Goal: Task Accomplishment & Management: Manage account settings

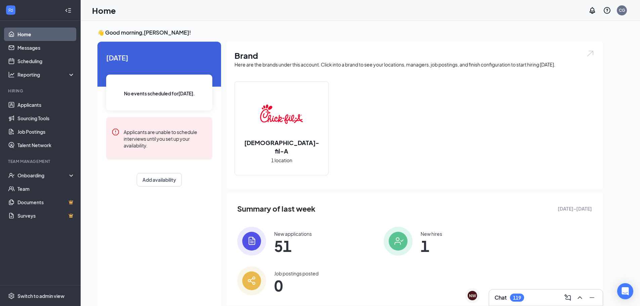
click at [71, 8] on div at bounding box center [67, 10] width 13 height 13
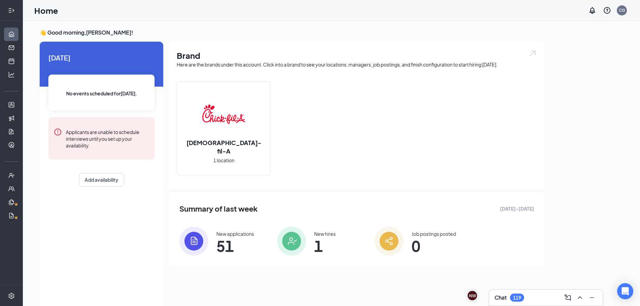
click at [11, 9] on icon "Expand" at bounding box center [11, 10] width 7 height 7
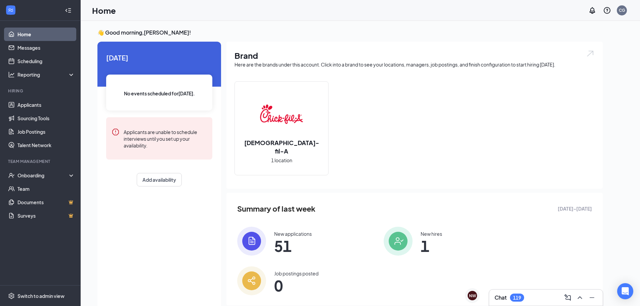
click at [15, 12] on div at bounding box center [11, 10] width 12 height 12
click at [55, 178] on div "Onboarding" at bounding box center [43, 175] width 52 height 7
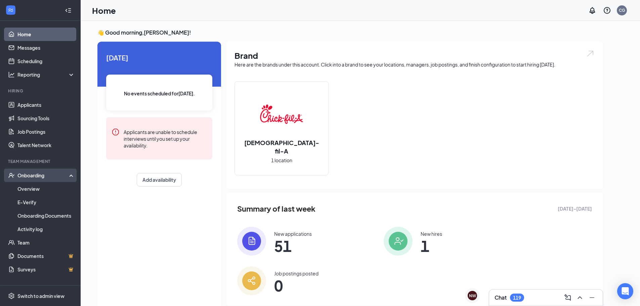
click at [55, 178] on div "Onboarding" at bounding box center [43, 175] width 52 height 7
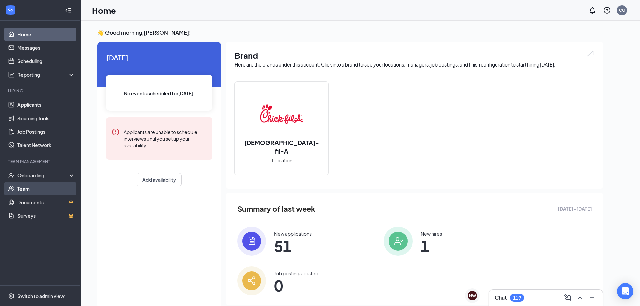
click at [56, 187] on link "Team" at bounding box center [45, 188] width 57 height 13
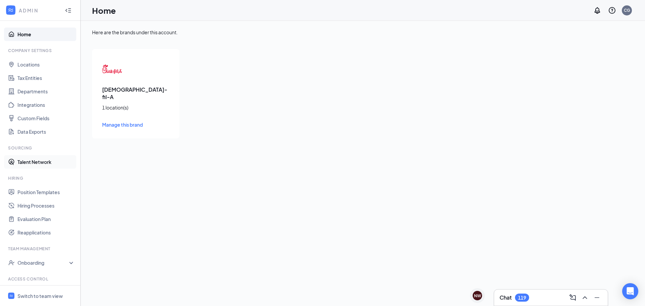
click at [45, 163] on link "Talent Network" at bounding box center [45, 161] width 57 height 13
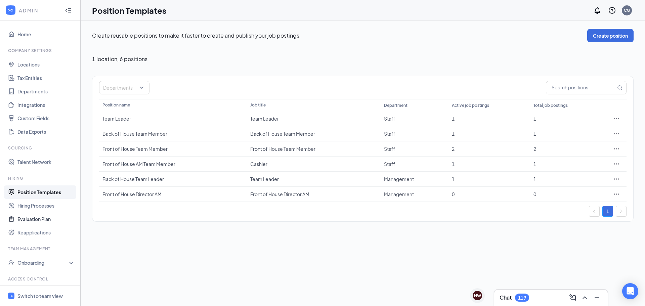
scroll to position [31, 0]
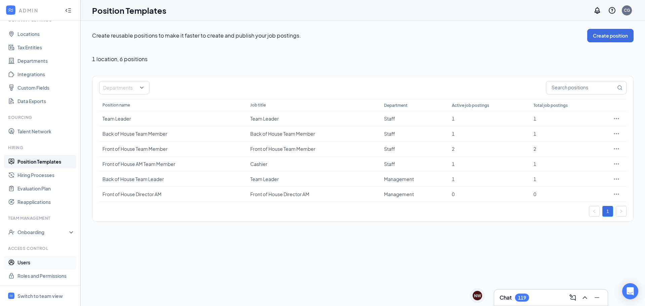
click at [37, 262] on link "Users" at bounding box center [45, 262] width 57 height 13
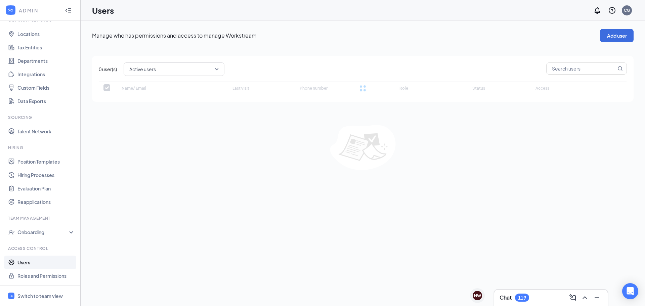
checkbox input "false"
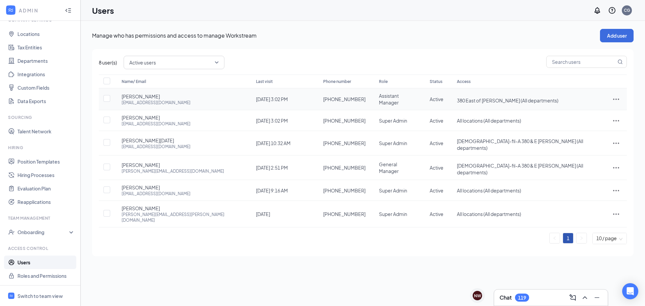
click at [111, 95] on td at bounding box center [107, 99] width 16 height 22
click at [107, 97] on input "checkbox" at bounding box center [106, 98] width 7 height 7
checkbox input "true"
click at [612, 100] on icon "ActionsIcon" at bounding box center [616, 99] width 8 height 8
click at [579, 112] on span "Edit user" at bounding box center [582, 113] width 19 height 6
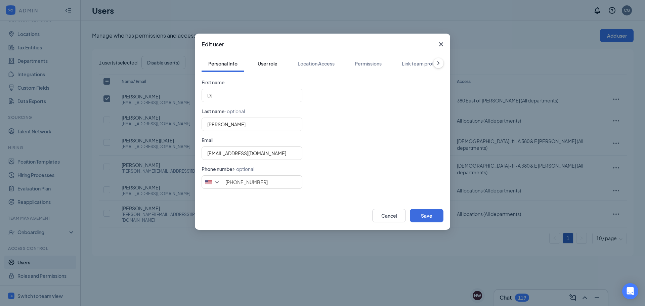
click at [272, 68] on button "User role" at bounding box center [267, 63] width 33 height 17
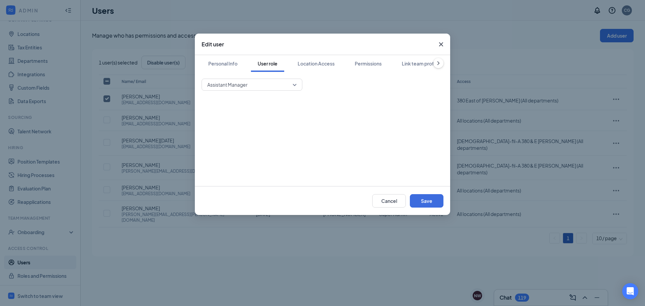
click at [273, 82] on span "Assistant Manager" at bounding box center [248, 85] width 83 height 10
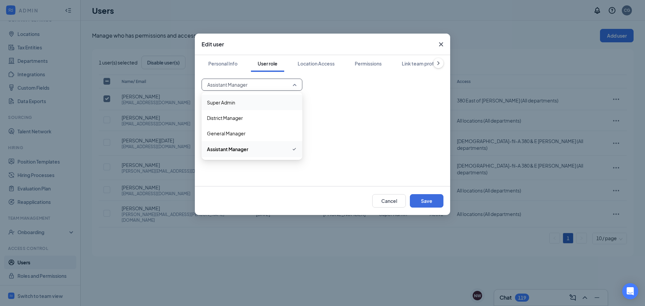
click at [263, 104] on span "Super Admin" at bounding box center [252, 102] width 90 height 7
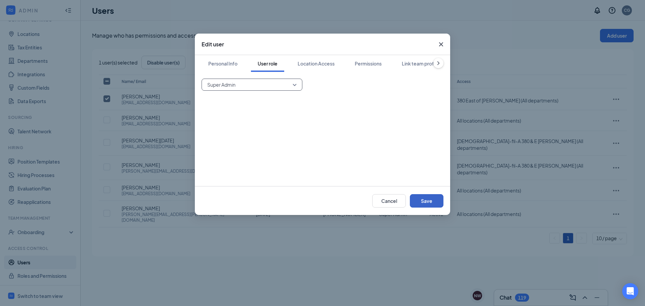
click at [421, 196] on button "Save" at bounding box center [427, 200] width 34 height 13
